Goal: Information Seeking & Learning: Learn about a topic

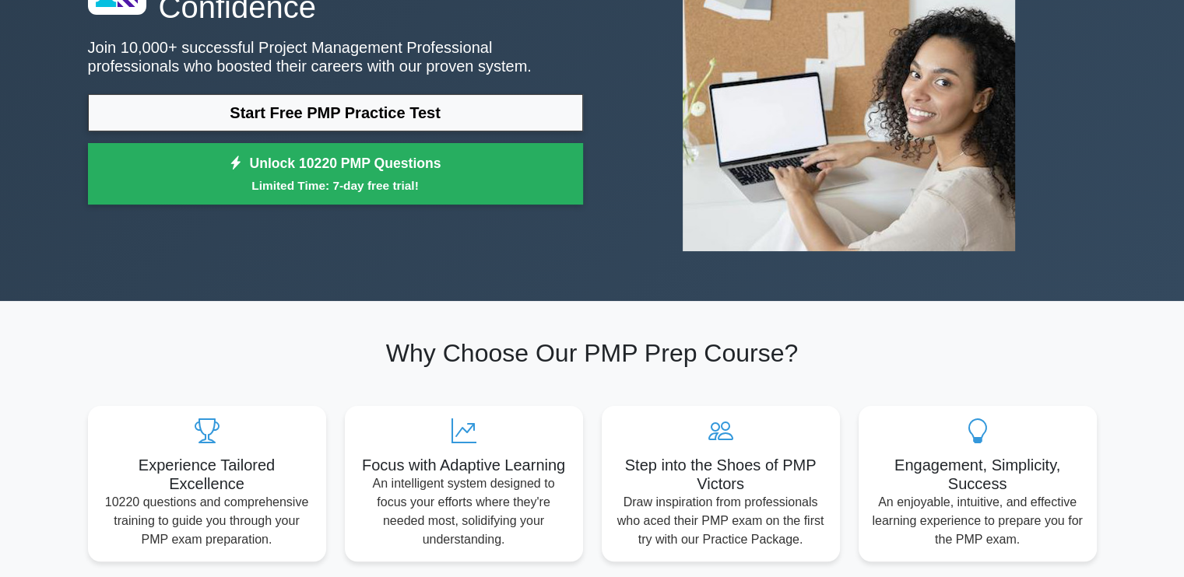
scroll to position [156, 0]
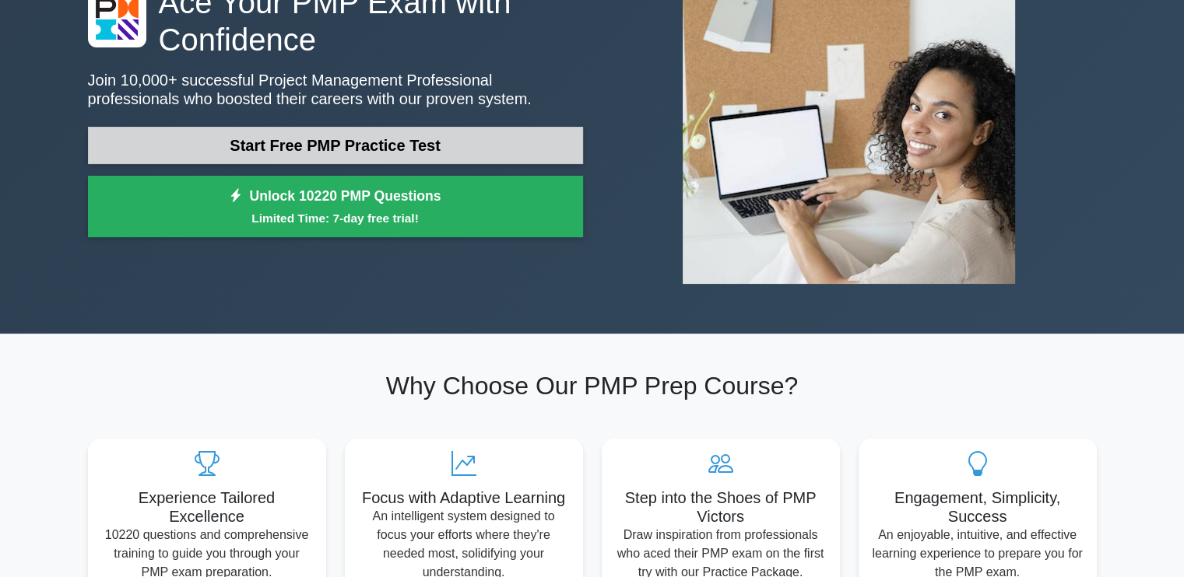
click at [416, 128] on link "Start Free PMP Practice Test" at bounding box center [335, 145] width 495 height 37
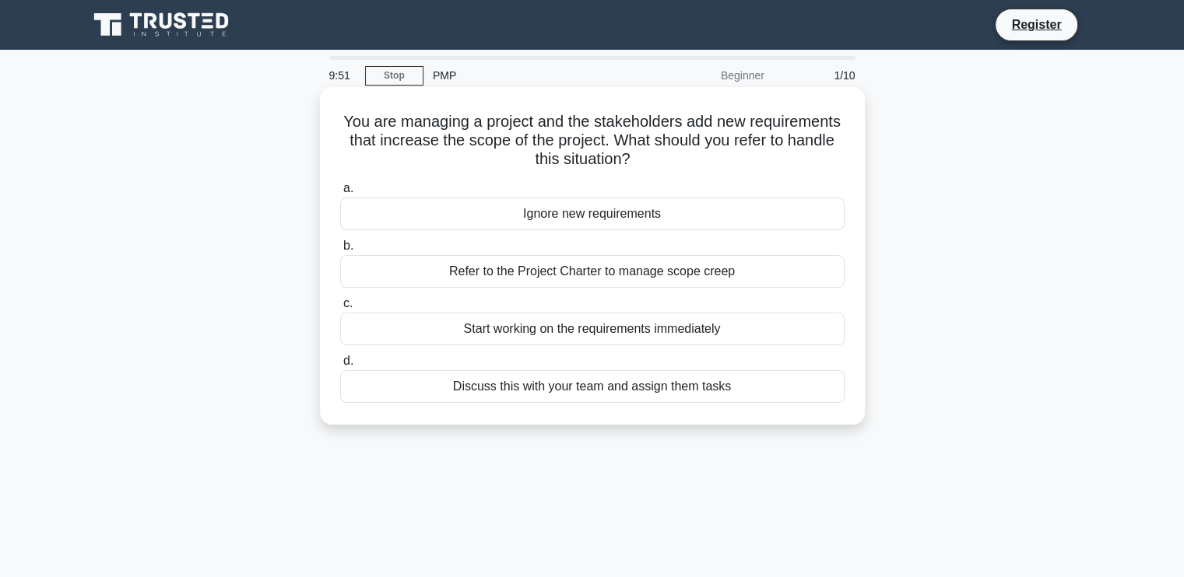
click at [683, 266] on div "Refer to the Project Charter to manage scope creep" at bounding box center [592, 271] width 504 height 33
click at [340, 251] on input "b. Refer to the Project Charter to manage scope creep" at bounding box center [340, 246] width 0 height 10
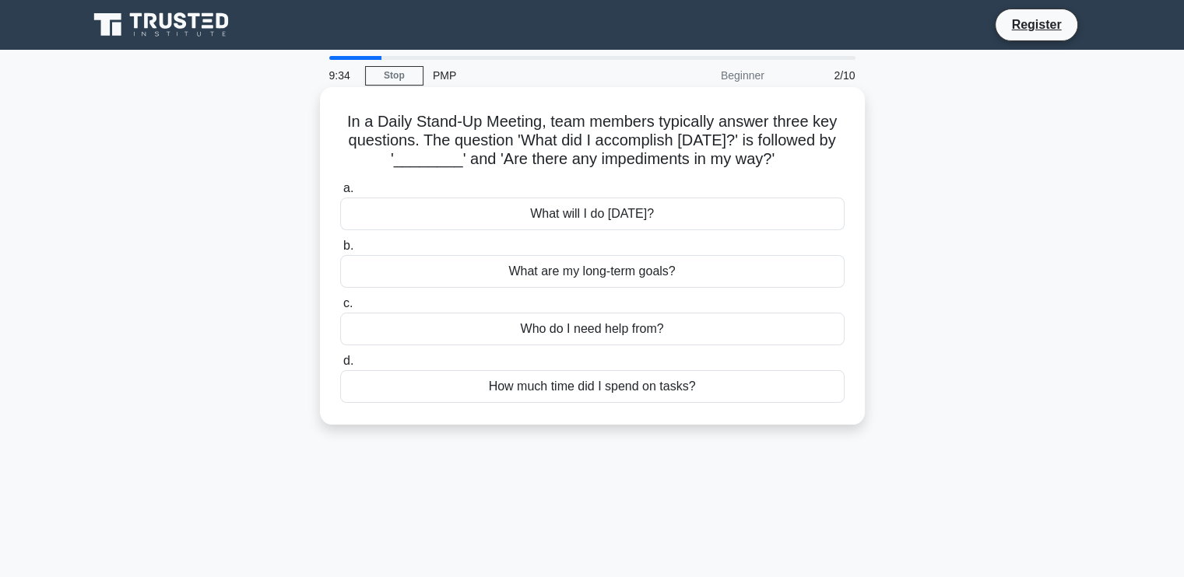
click at [672, 217] on div "What will I do today?" at bounding box center [592, 214] width 504 height 33
click at [340, 194] on input "a. What will I do today?" at bounding box center [340, 189] width 0 height 10
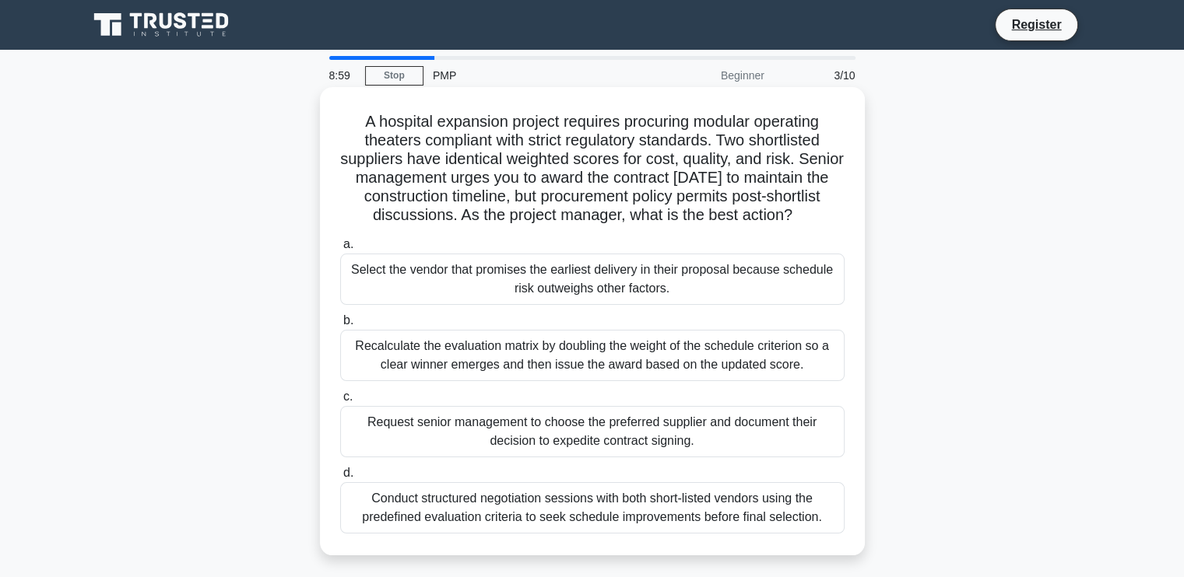
click at [769, 522] on div "Conduct structured negotiation sessions with both short-listed vendors using th…" at bounding box center [592, 508] width 504 height 51
click at [340, 479] on input "d. Conduct structured negotiation sessions with both short-listed vendors using…" at bounding box center [340, 474] width 0 height 10
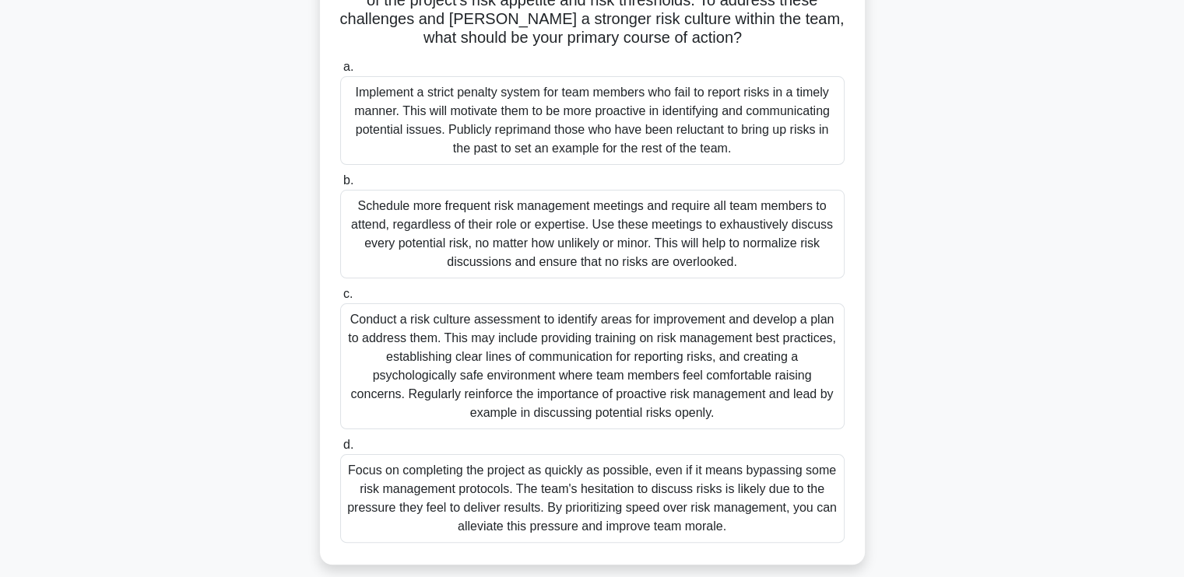
scroll to position [264, 0]
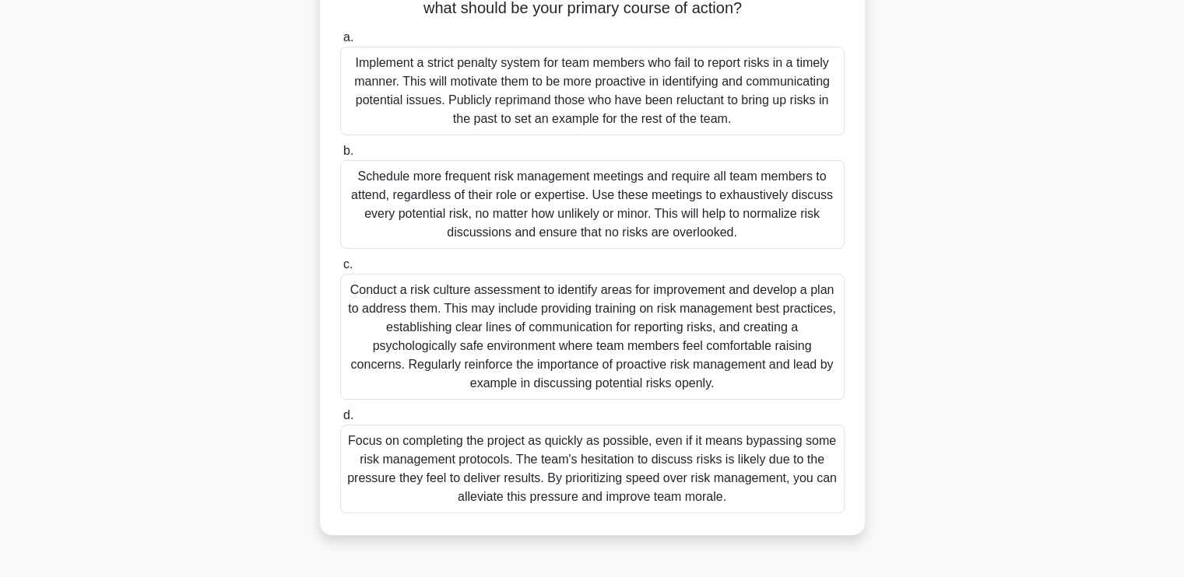
click at [784, 381] on div "Conduct a risk culture assessment to identify areas for improvement and develop…" at bounding box center [592, 337] width 504 height 126
click at [340, 270] on input "c. Conduct a risk culture assessment to identify areas for improvement and deve…" at bounding box center [340, 265] width 0 height 10
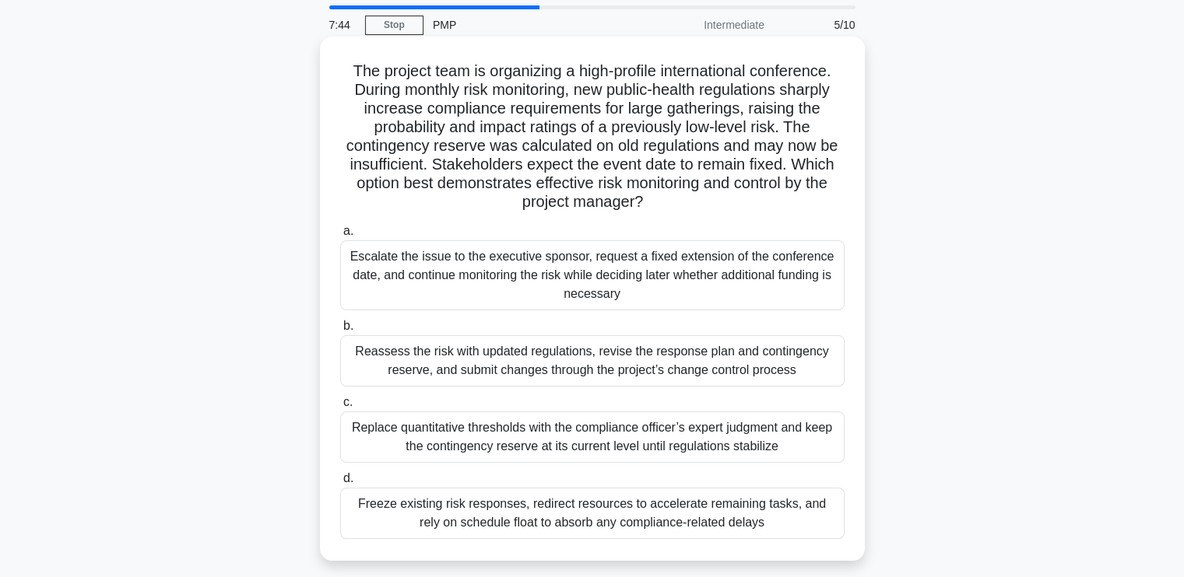
scroll to position [78, 0]
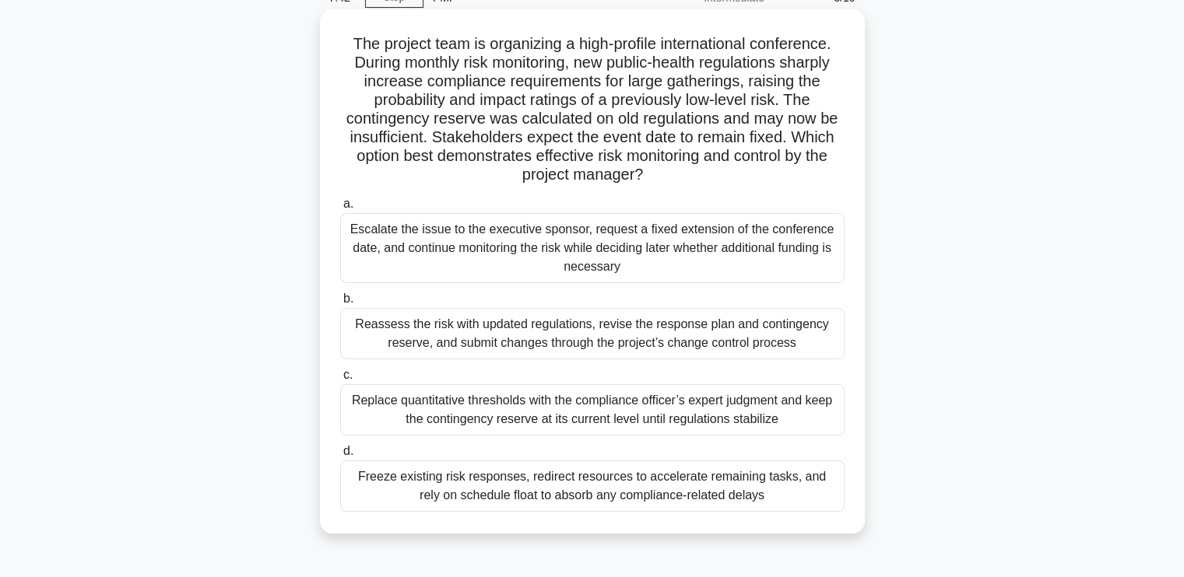
click at [628, 344] on div "Reassess the risk with updated regulations, revise the response plan and contin…" at bounding box center [592, 333] width 504 height 51
click at [340, 304] on input "b. Reassess the risk with updated regulations, revise the response plan and con…" at bounding box center [340, 299] width 0 height 10
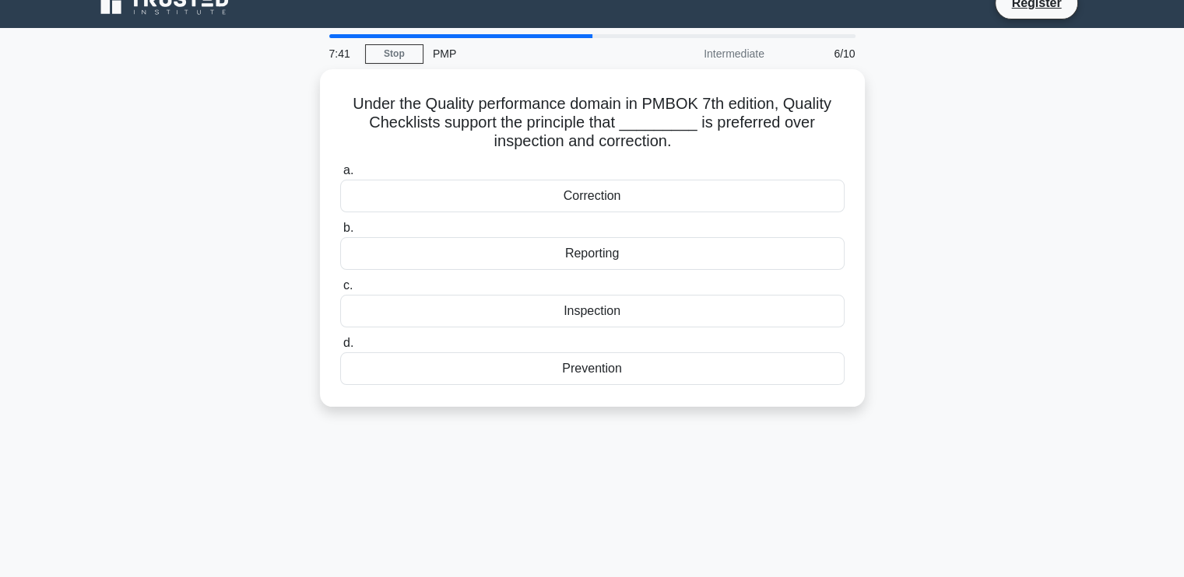
scroll to position [0, 0]
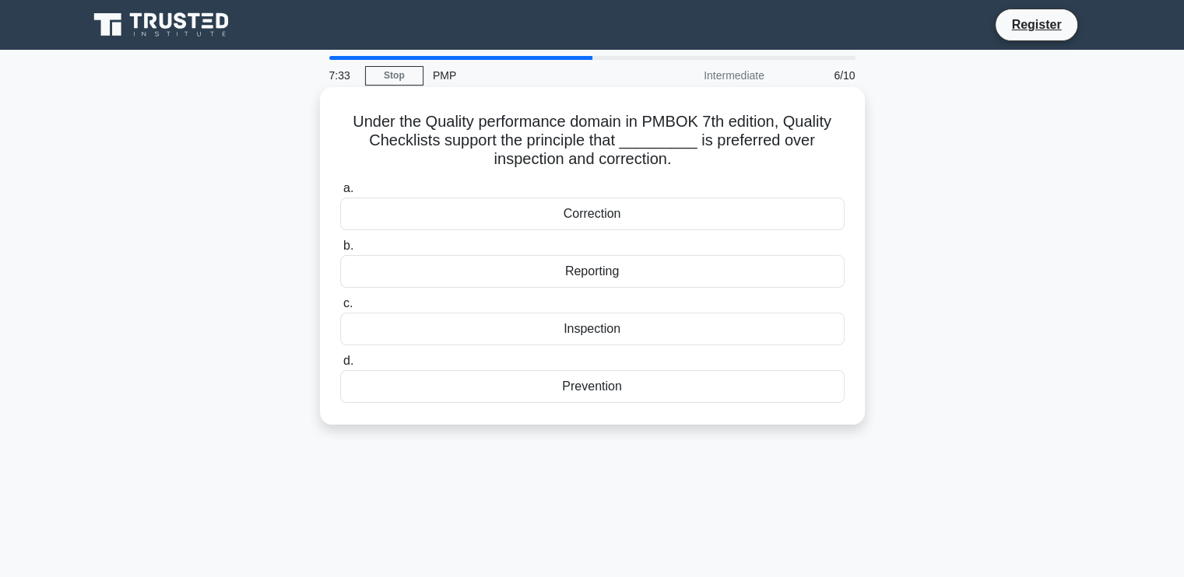
click at [608, 389] on div "Prevention" at bounding box center [592, 386] width 504 height 33
click at [340, 367] on input "d. Prevention" at bounding box center [340, 361] width 0 height 10
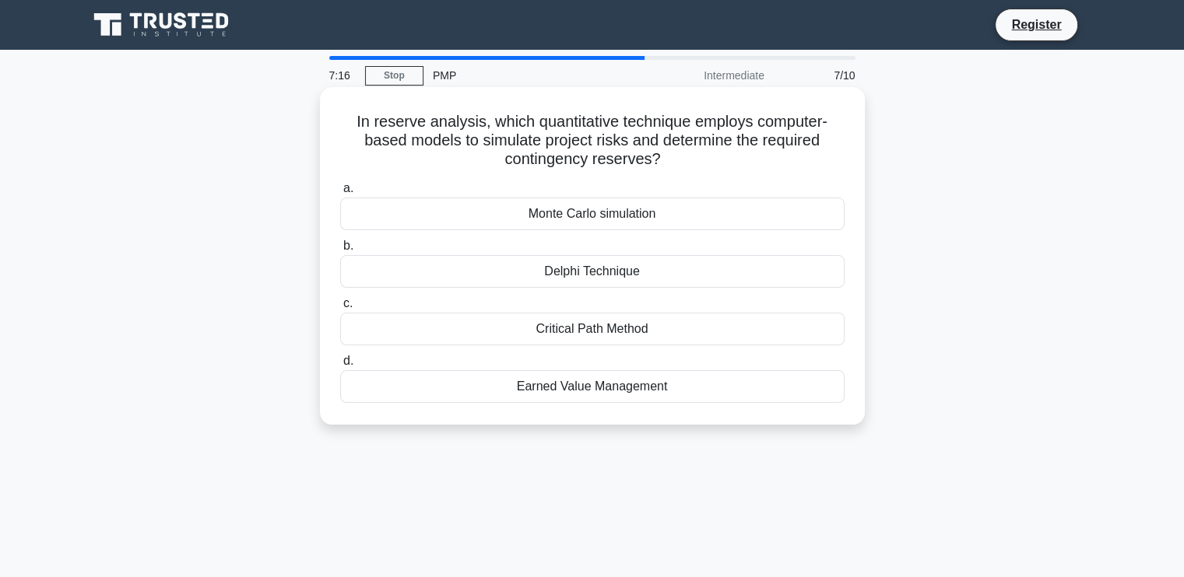
click at [623, 216] on div "Monte Carlo simulation" at bounding box center [592, 214] width 504 height 33
click at [340, 194] on input "a. Monte Carlo simulation" at bounding box center [340, 189] width 0 height 10
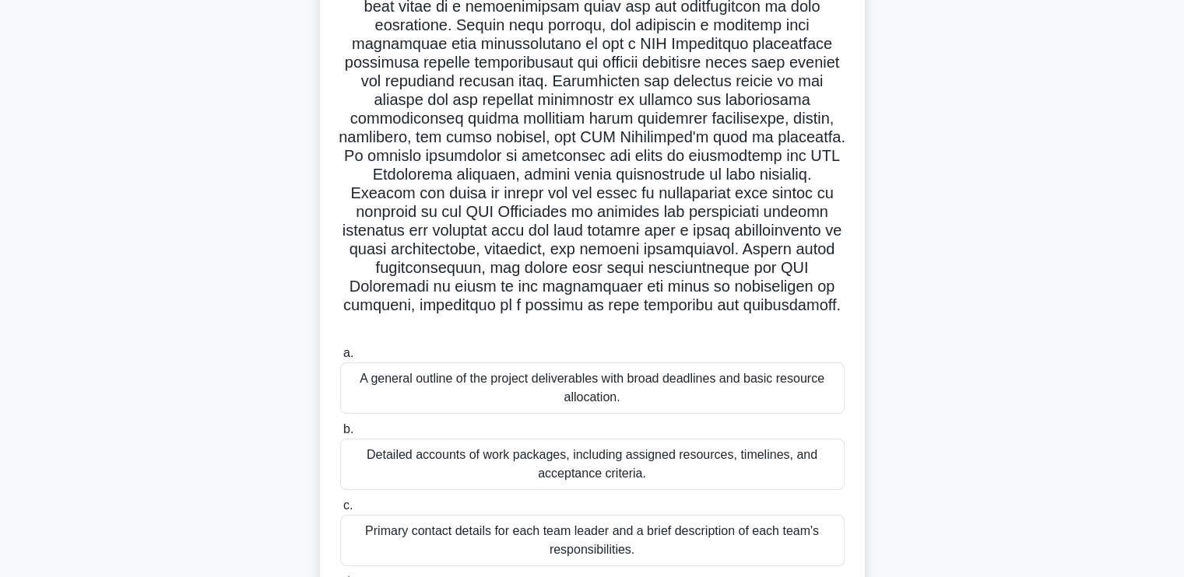
scroll to position [311, 0]
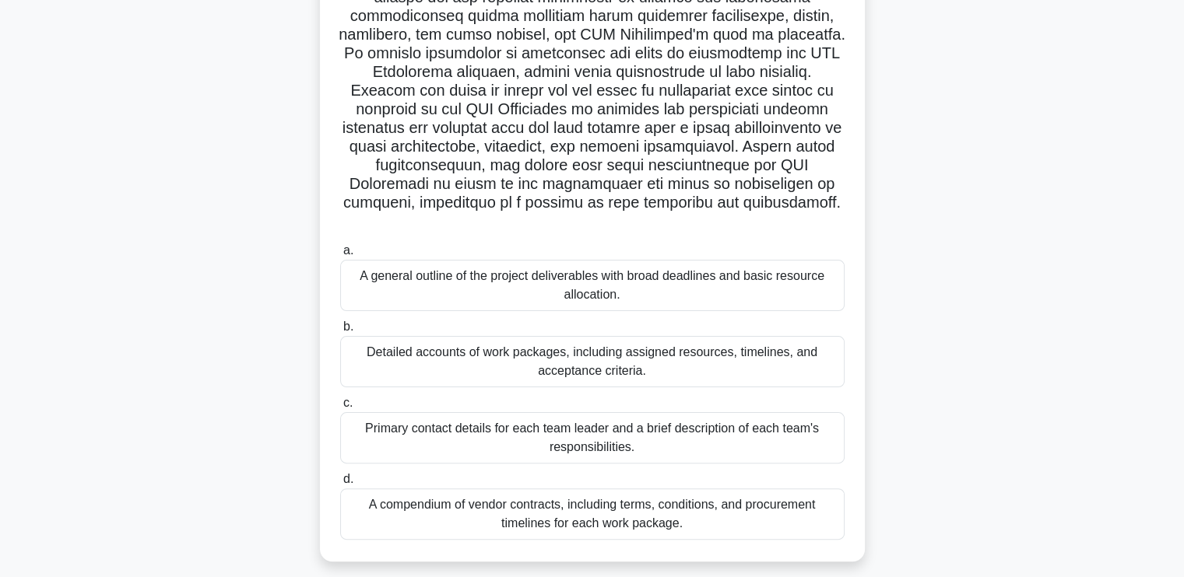
click at [679, 377] on div "Detailed accounts of work packages, including assigned resources, timelines, an…" at bounding box center [592, 361] width 504 height 51
click at [340, 332] on input "b. Detailed accounts of work packages, including assigned resources, timelines,…" at bounding box center [340, 327] width 0 height 10
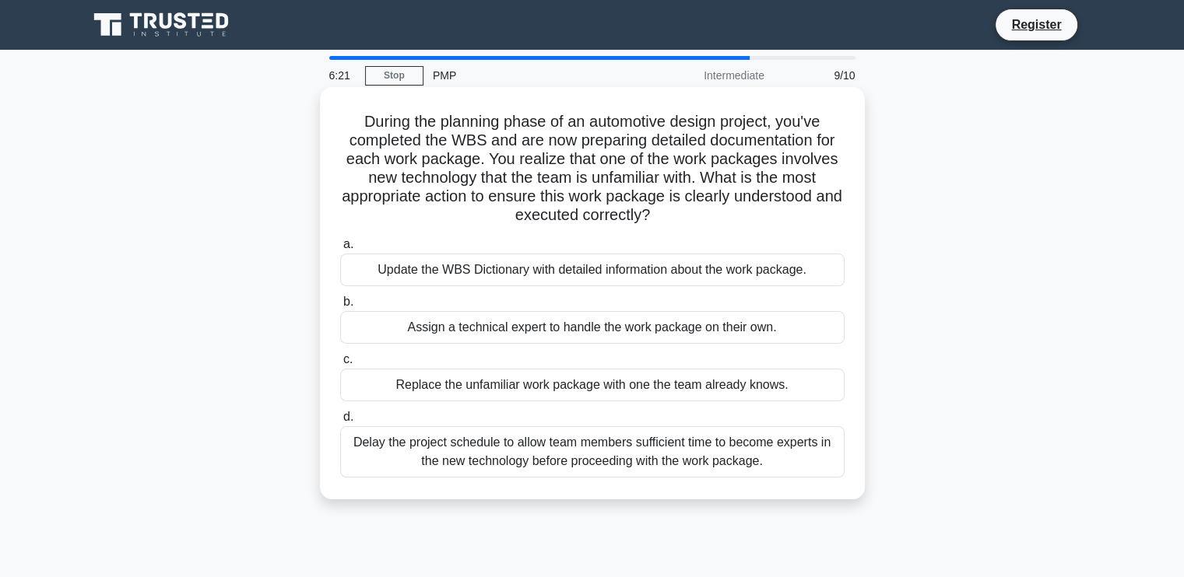
scroll to position [0, 0]
click at [763, 457] on div "Delay the project schedule to allow team members sufficient time to become expe…" at bounding box center [592, 451] width 504 height 51
click at [340, 423] on input "d. Delay the project schedule to allow team members sufficient time to become e…" at bounding box center [340, 417] width 0 height 10
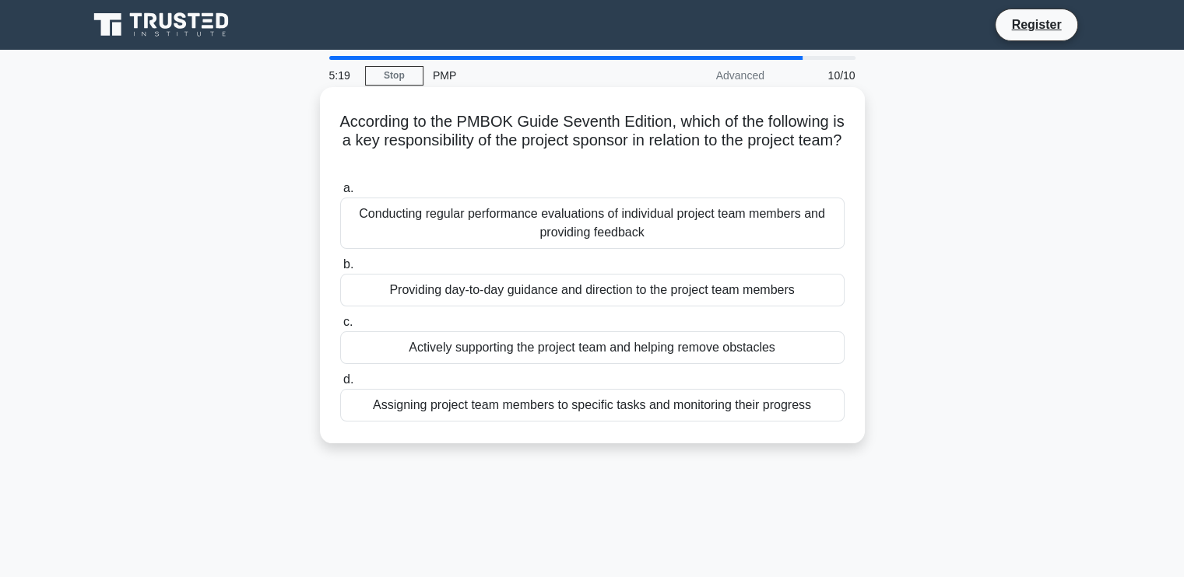
click at [688, 352] on div "Actively supporting the project team and helping remove obstacles" at bounding box center [592, 348] width 504 height 33
click at [340, 328] on input "c. Actively supporting the project team and helping remove obstacles" at bounding box center [340, 323] width 0 height 10
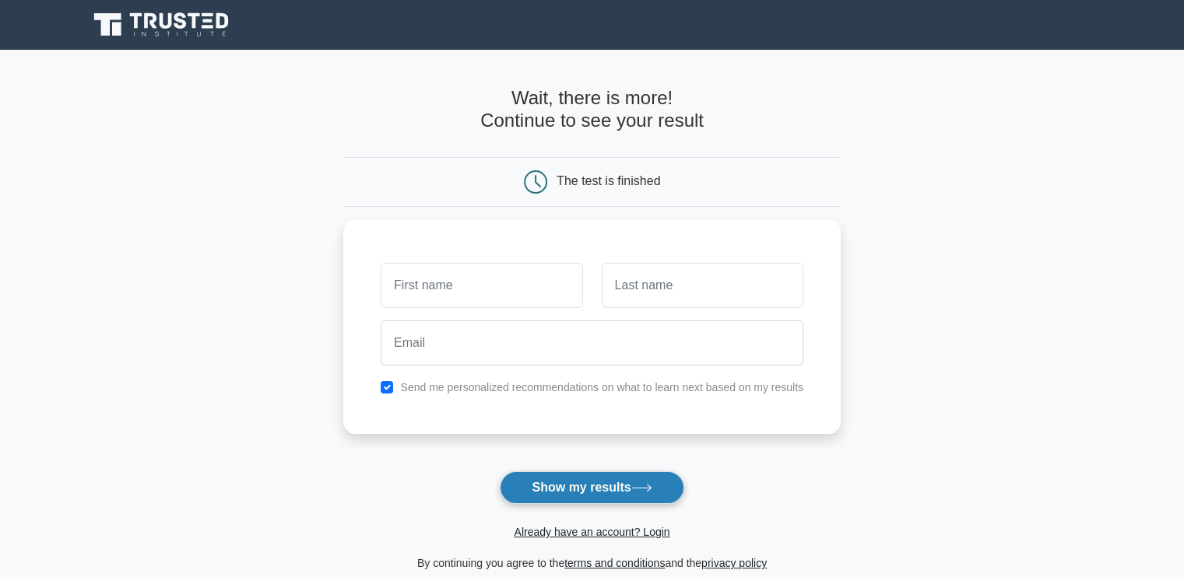
click at [626, 480] on button "Show my results" at bounding box center [592, 488] width 184 height 33
click at [628, 476] on button "Show my results" at bounding box center [592, 488] width 184 height 33
click at [612, 387] on label "Send me personalized recommendations on what to learn next based on my results" at bounding box center [601, 383] width 403 height 12
click at [395, 386] on div "Send me personalized recommendations on what to learn next based on my results" at bounding box center [591, 383] width 441 height 19
click at [392, 384] on input "checkbox" at bounding box center [387, 383] width 12 height 12
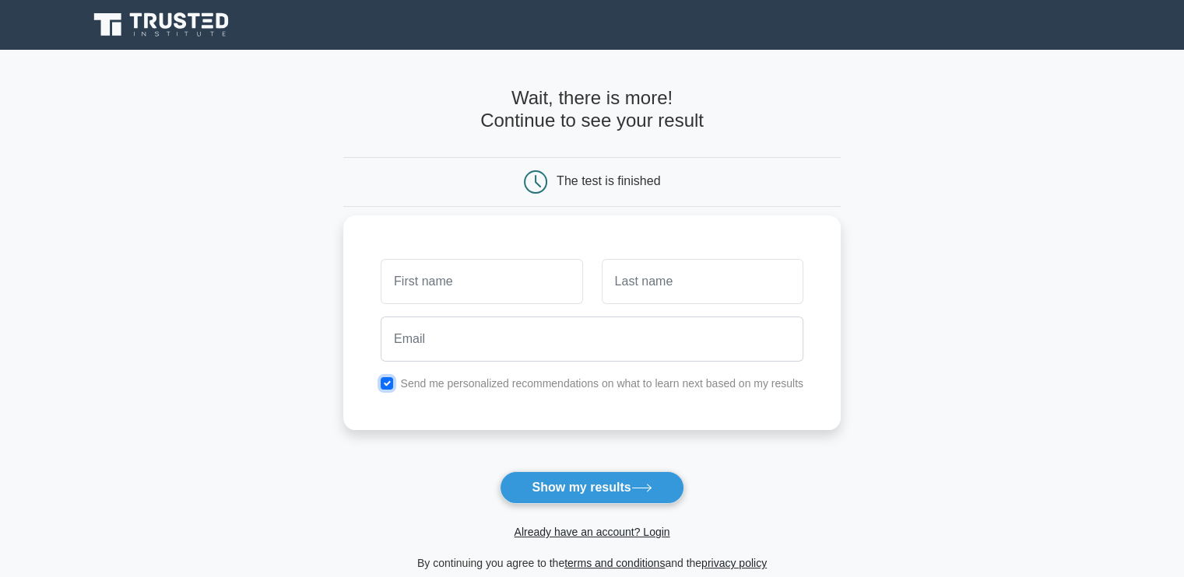
checkbox input "false"
click at [433, 290] on input "text" at bounding box center [482, 281] width 202 height 45
type input "Bagas"
type input "Yoga"
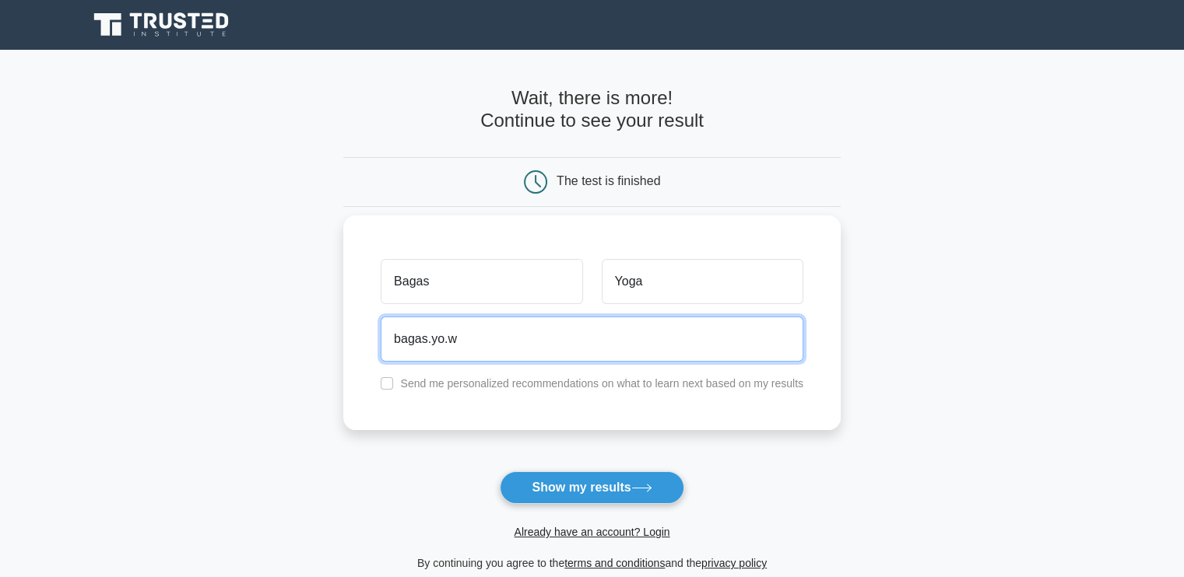
type input "bagas.yo.w@gmail.com"
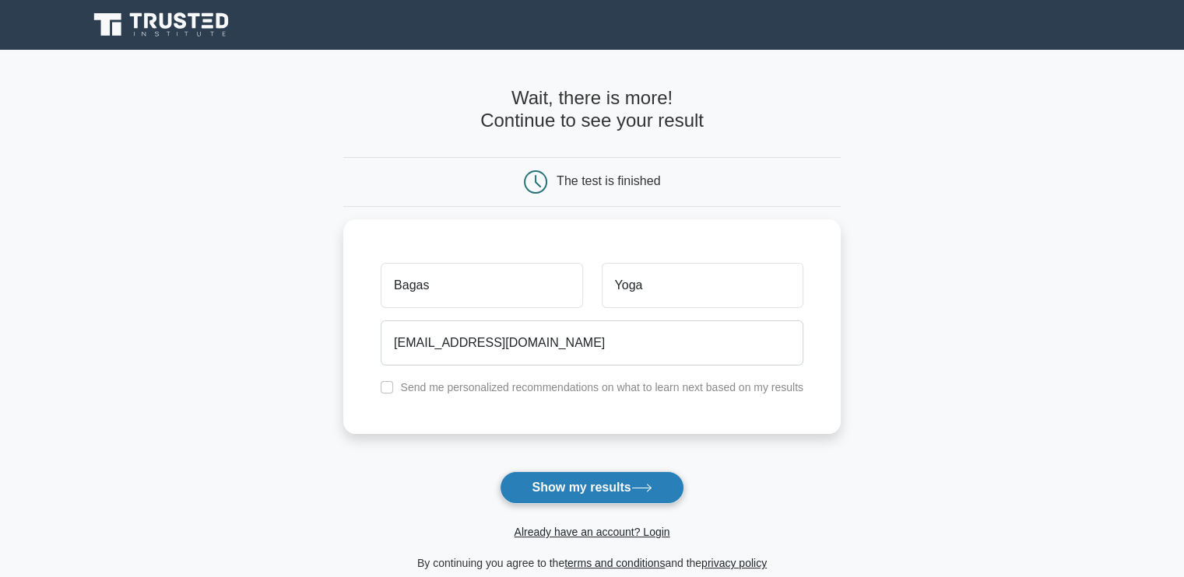
click at [571, 487] on button "Show my results" at bounding box center [592, 488] width 184 height 33
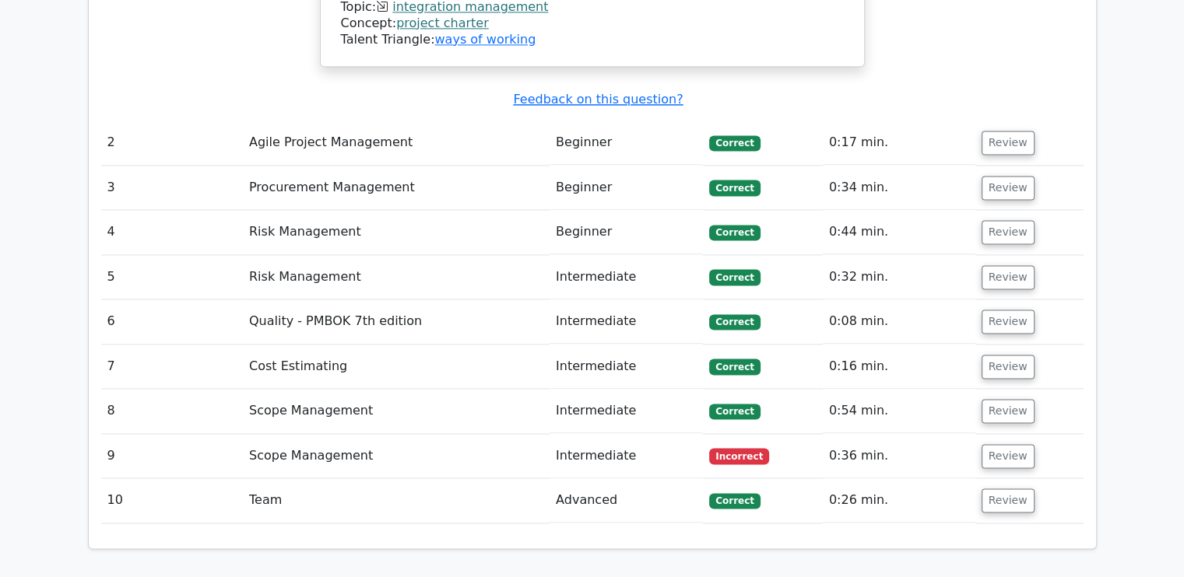
scroll to position [2101, 0]
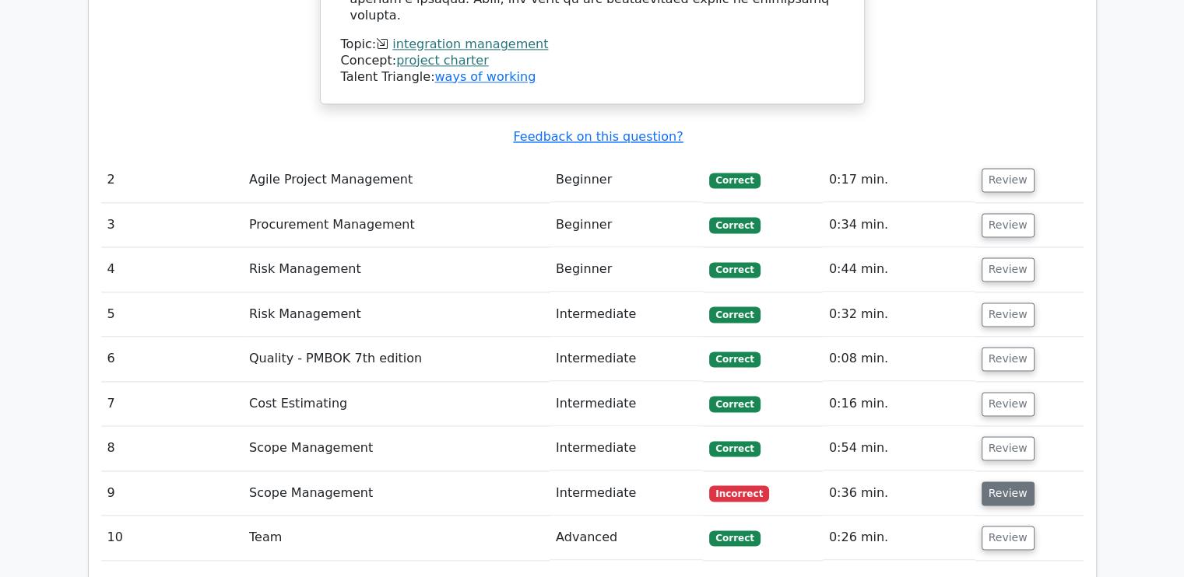
click at [1005, 482] on button "Review" at bounding box center [1007, 494] width 53 height 24
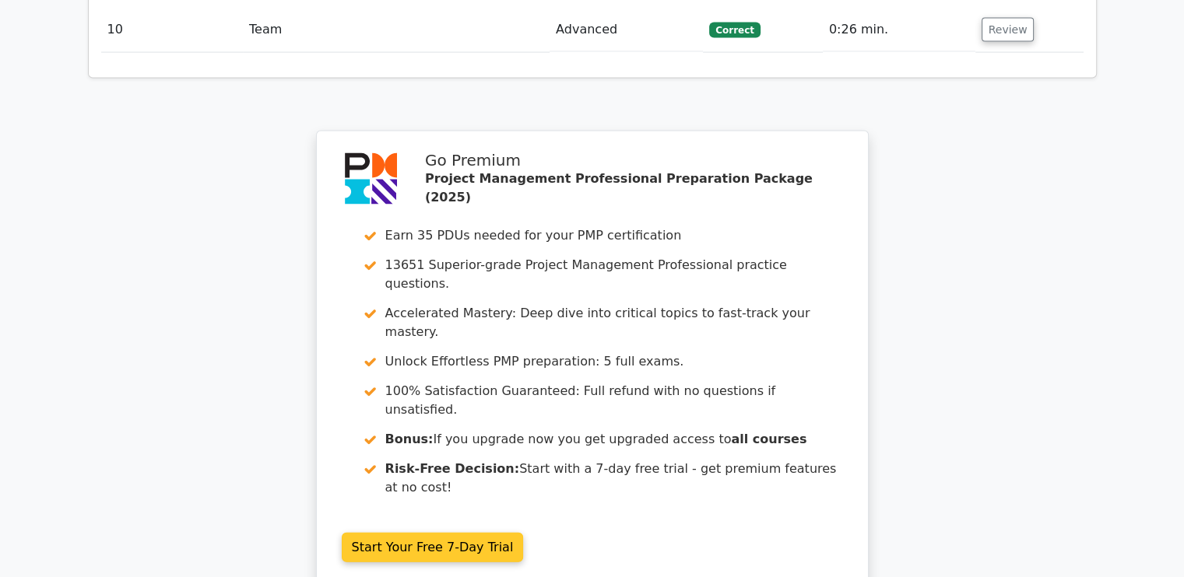
scroll to position [3480, 0]
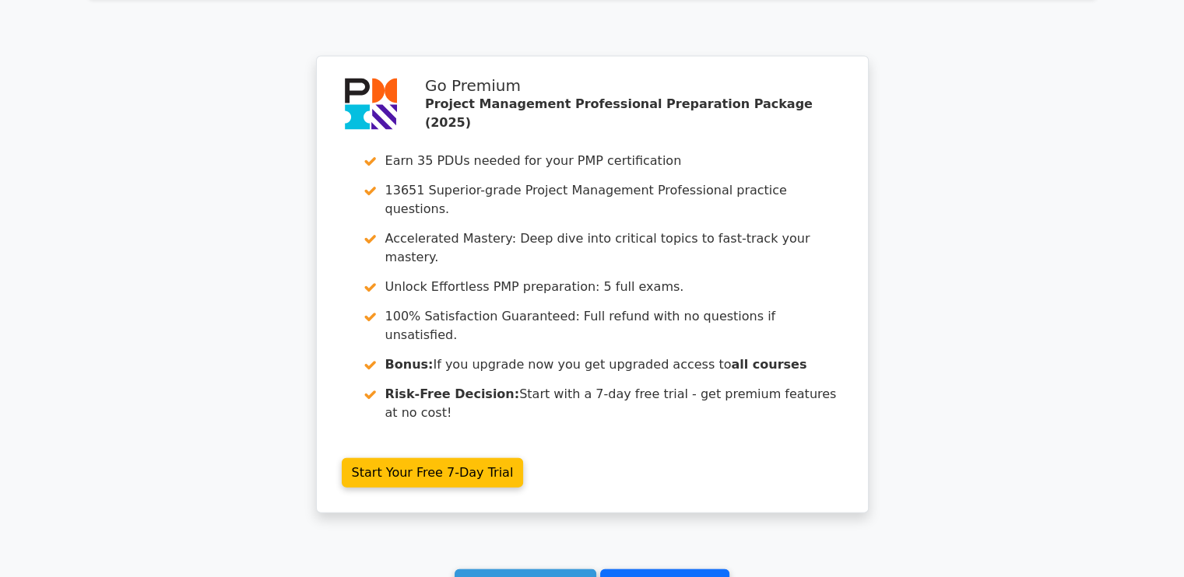
click at [651, 570] on link "Go to your profile" at bounding box center [664, 585] width 129 height 30
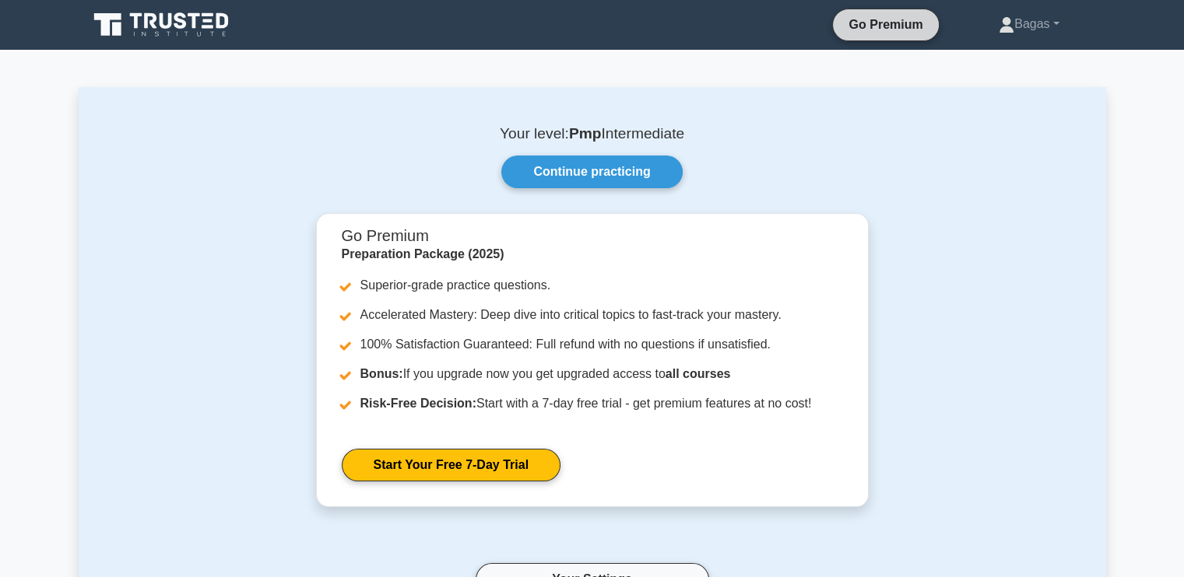
click at [909, 25] on link "Go Premium" at bounding box center [885, 24] width 93 height 19
